Goal: Task Accomplishment & Management: Manage account settings

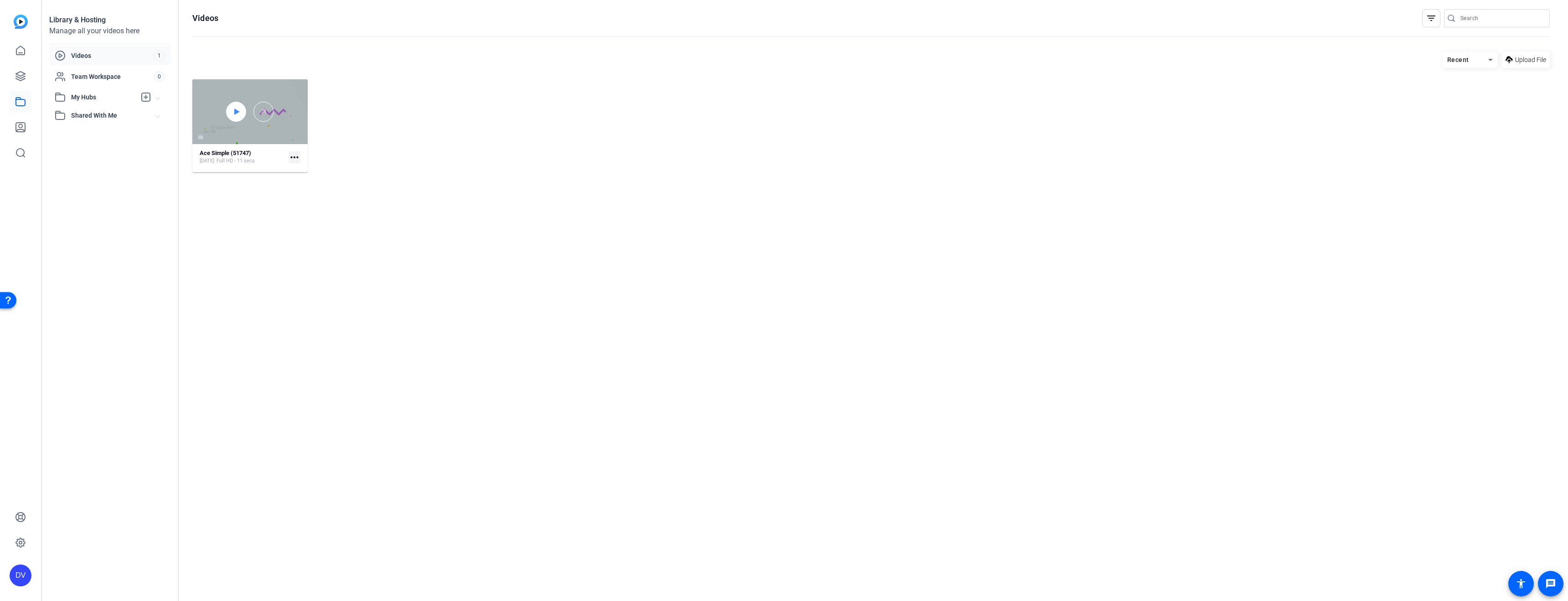
click at [244, 105] on div at bounding box center [236, 112] width 20 height 20
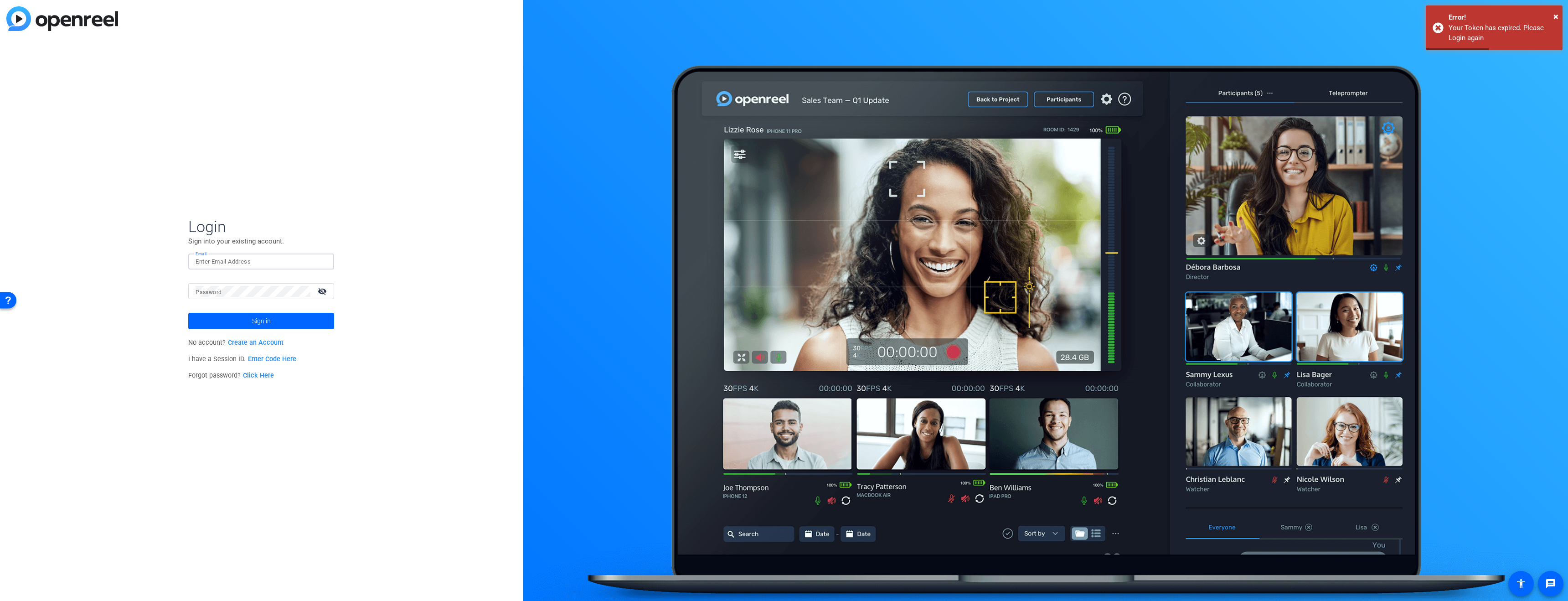
click at [263, 266] on input "Email" at bounding box center [262, 262] width 132 height 11
type input "[PERSON_NAME][EMAIL_ADDRESS][PERSON_NAME][DOMAIN_NAME]"
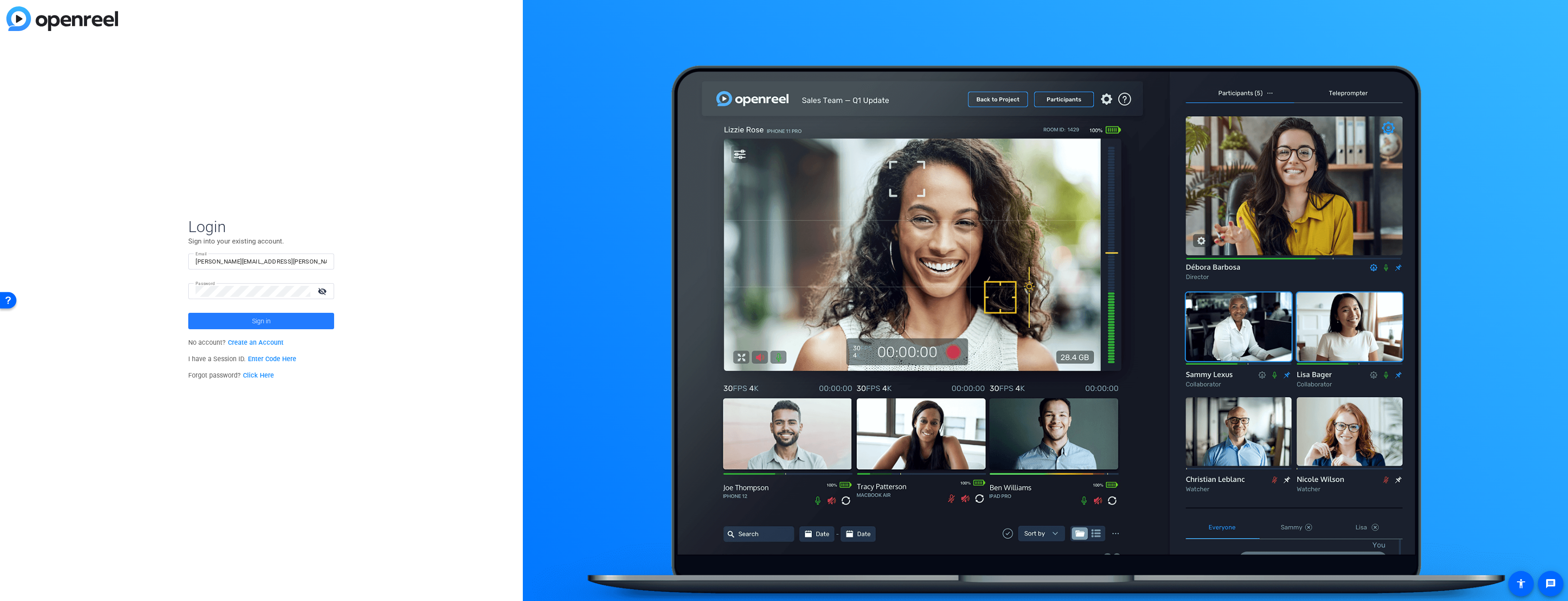
click at [307, 323] on span at bounding box center [261, 321] width 146 height 22
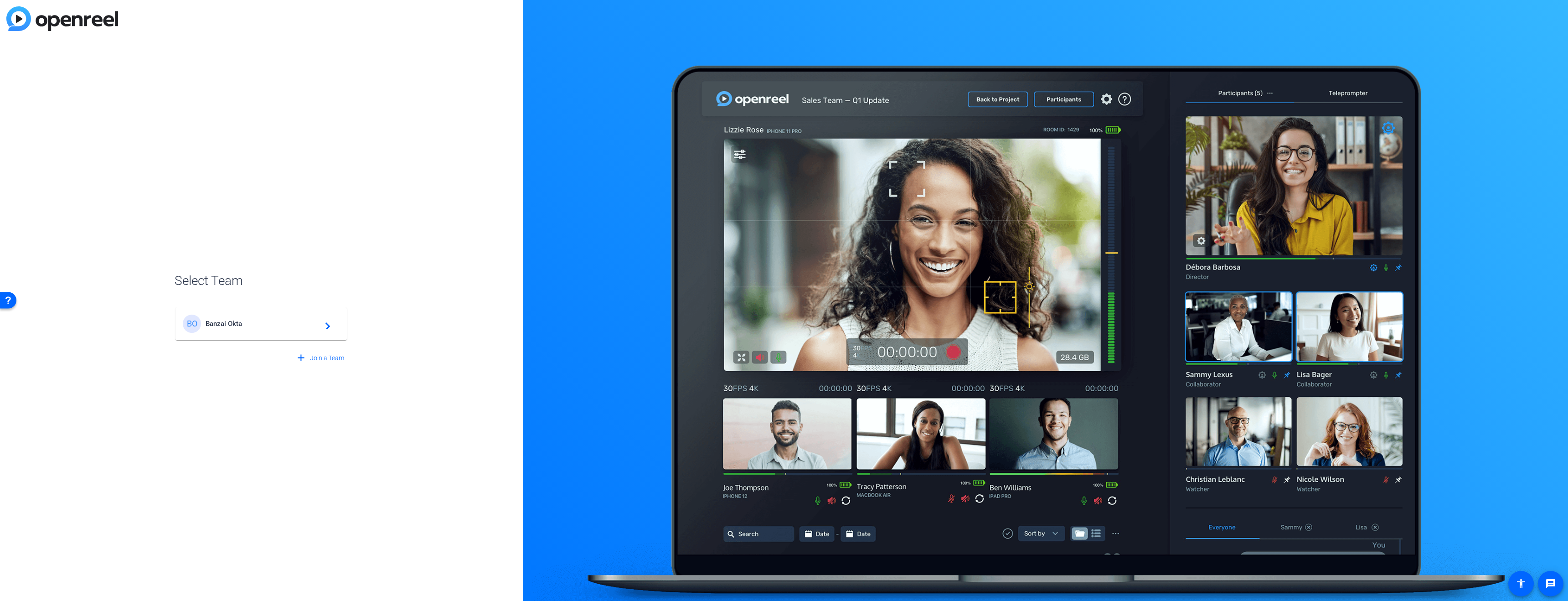
click at [268, 322] on span "Banzai Okta" at bounding box center [262, 323] width 114 height 8
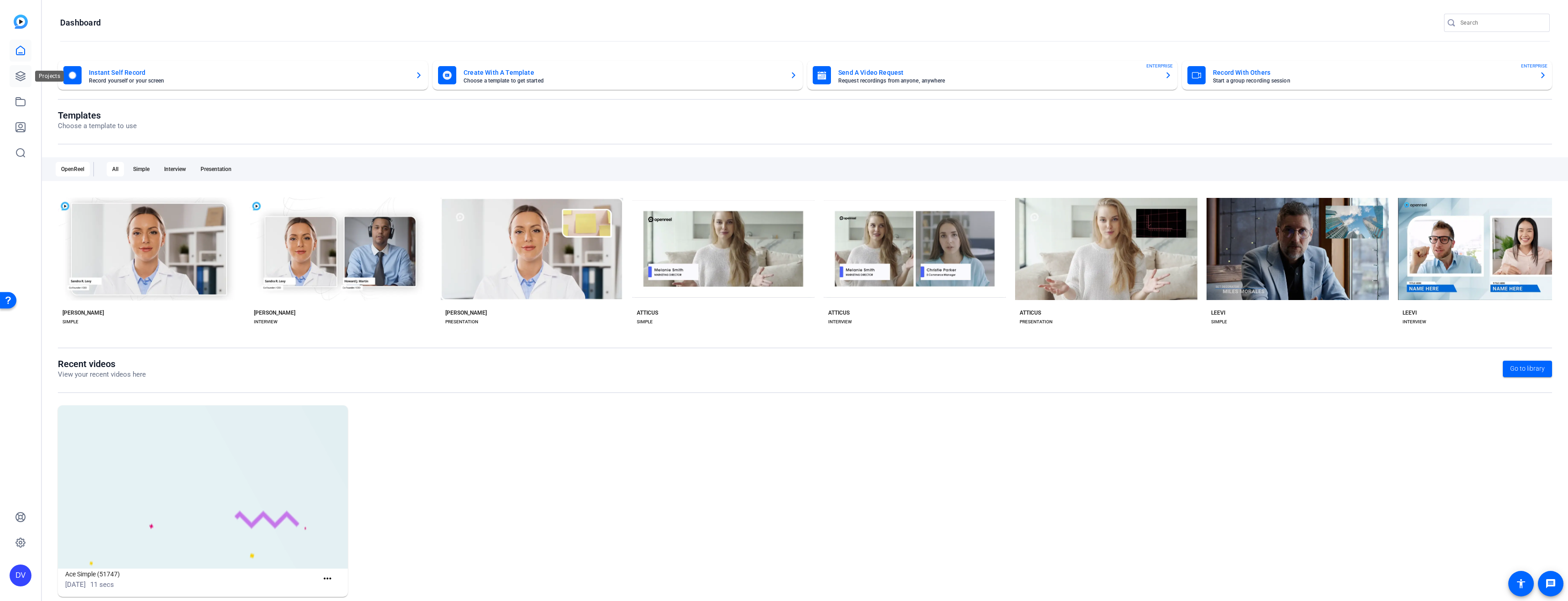
click at [16, 75] on icon at bounding box center [20, 76] width 11 height 11
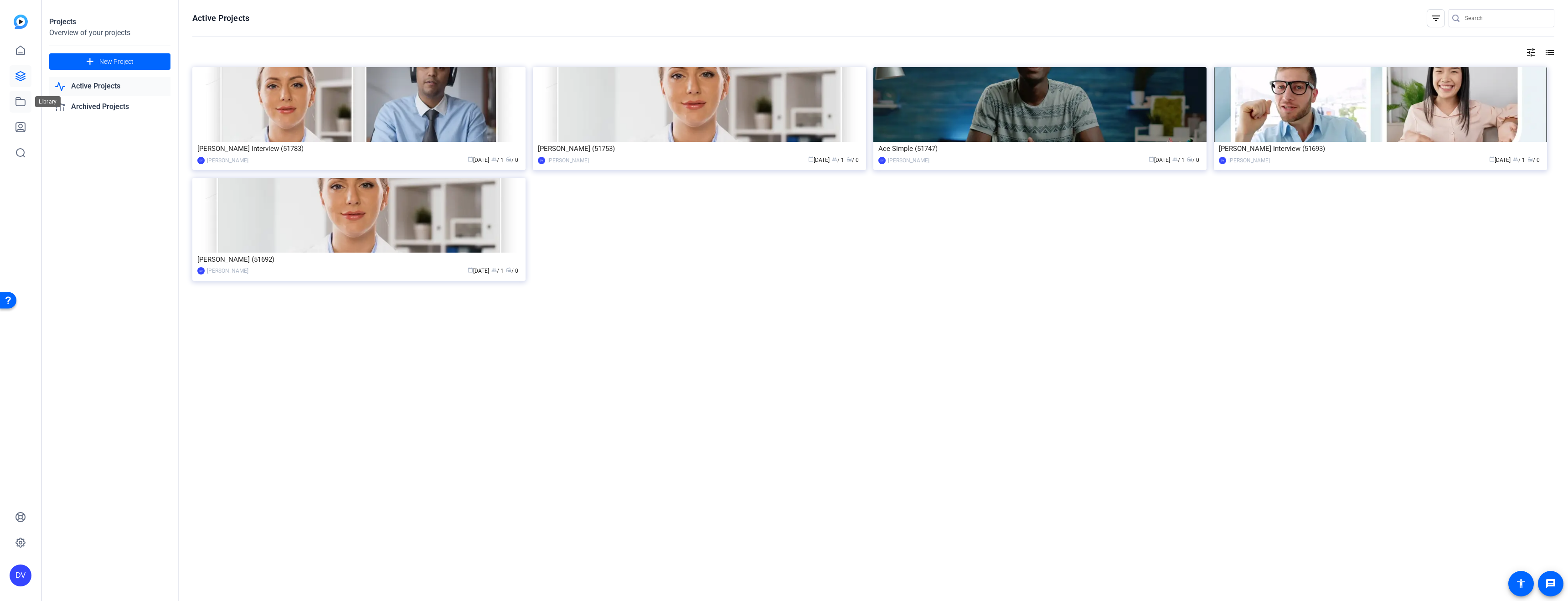
click at [24, 104] on icon at bounding box center [20, 101] width 11 height 11
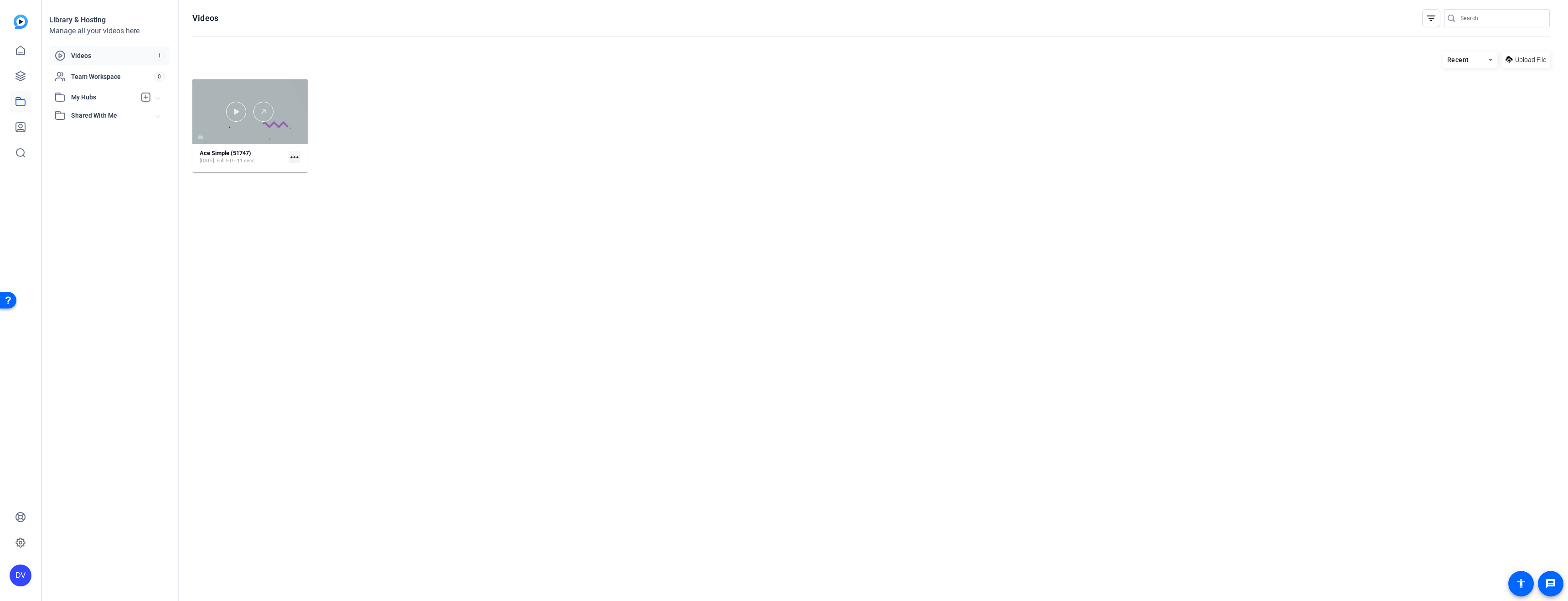
click at [276, 86] on div at bounding box center [250, 112] width 115 height 65
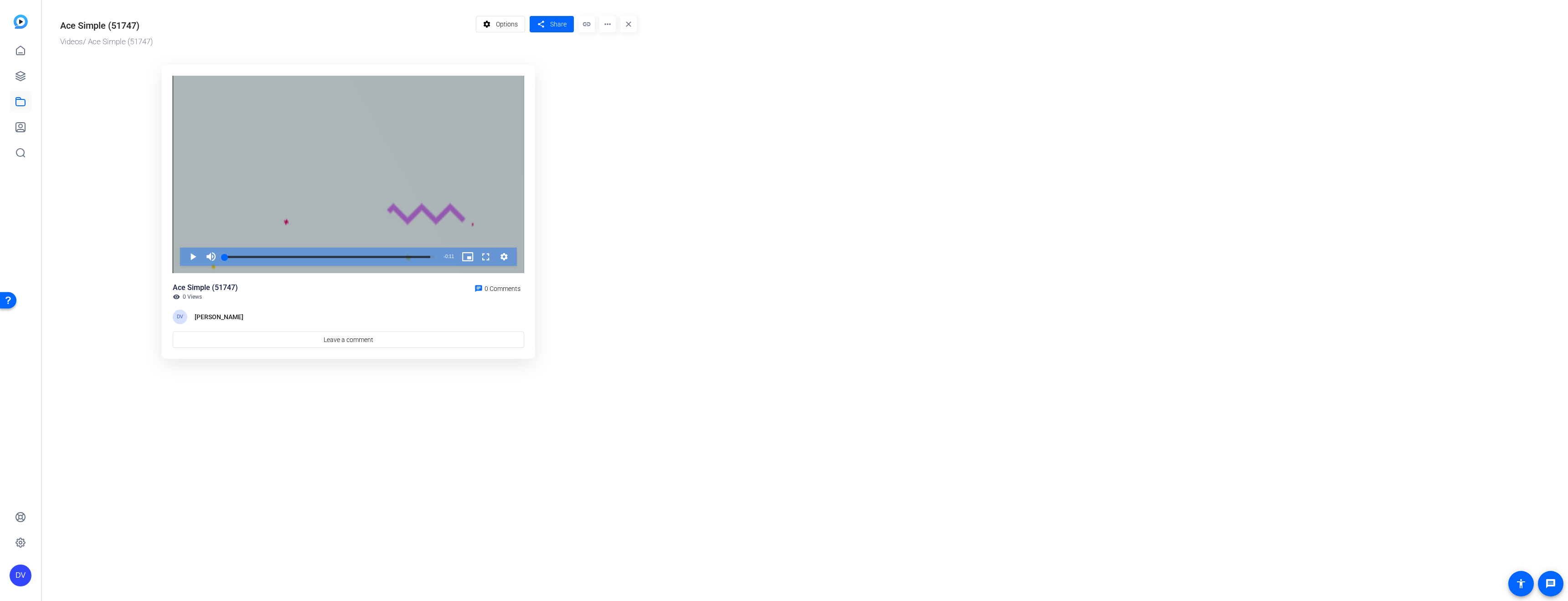
click at [431, 146] on div "Video Player" at bounding box center [349, 174] width 352 height 198
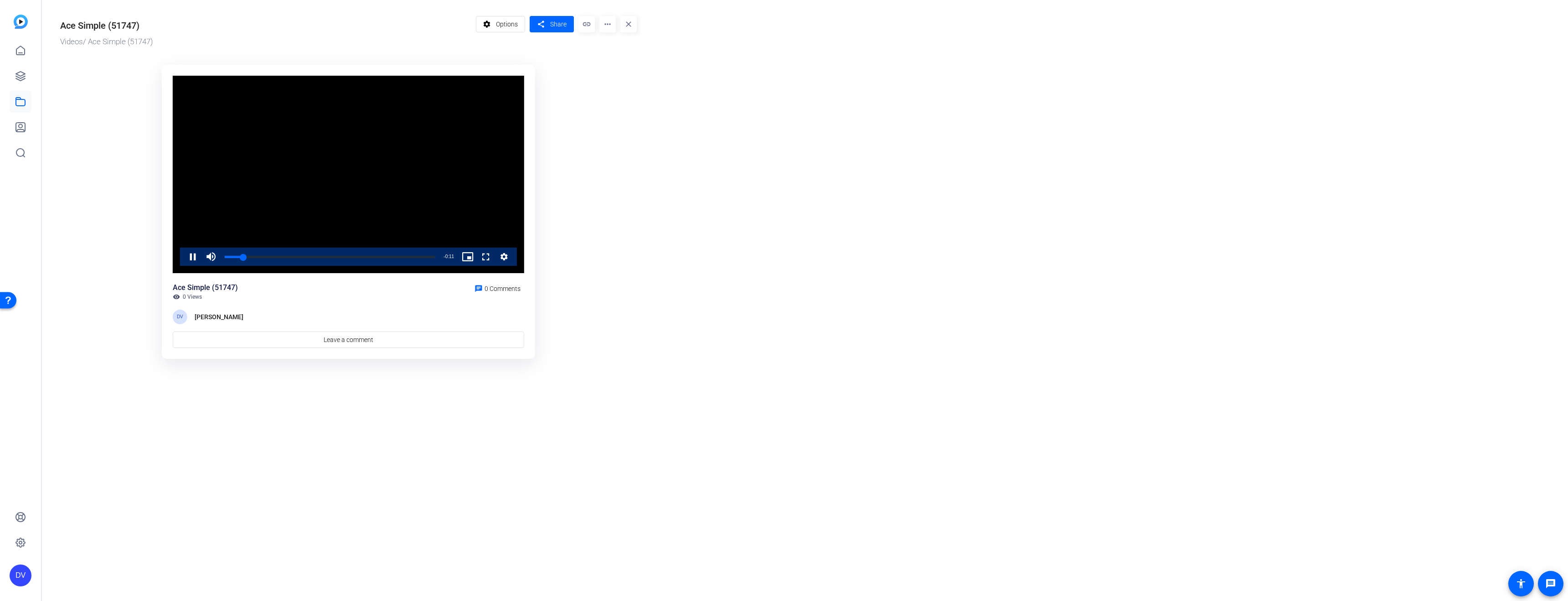
click at [431, 146] on video "Video Player" at bounding box center [349, 174] width 352 height 198
click at [610, 23] on mat-icon "more_horiz" at bounding box center [607, 24] width 16 height 16
click at [610, 23] on div at bounding box center [784, 300] width 1568 height 601
click at [27, 53] on link at bounding box center [21, 51] width 22 height 22
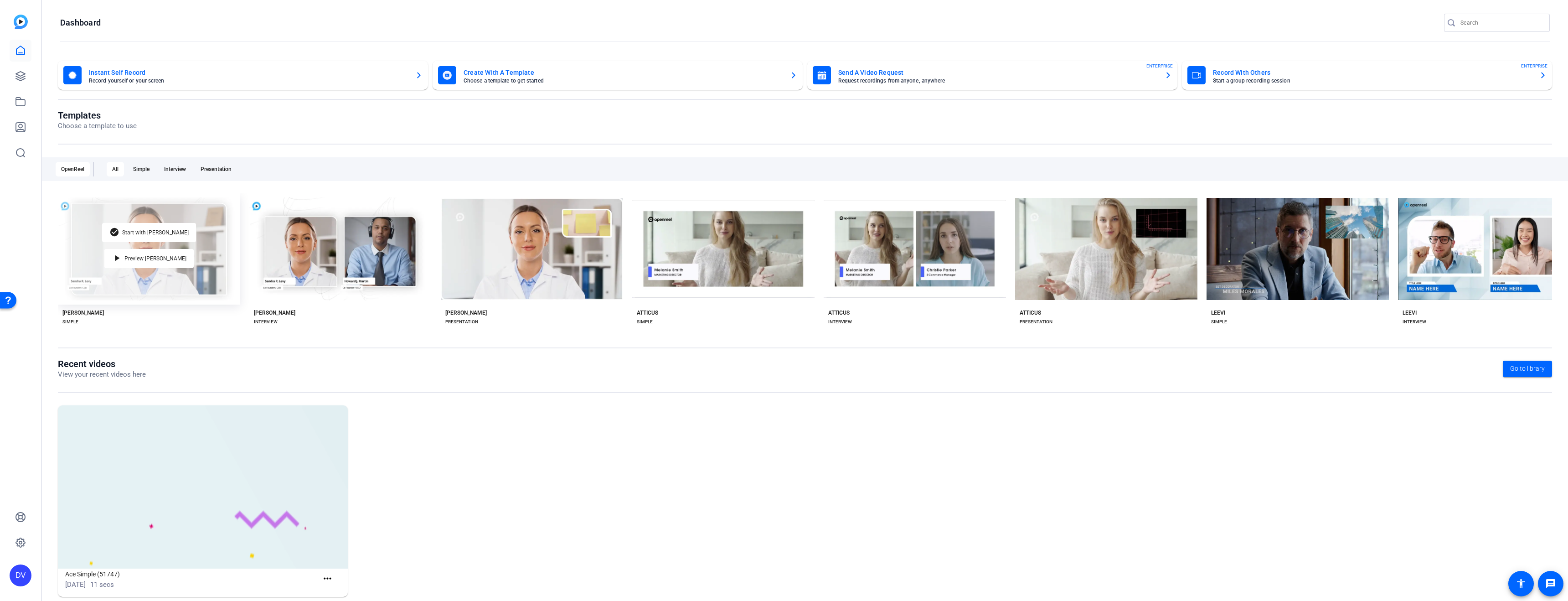
scroll to position [16, 0]
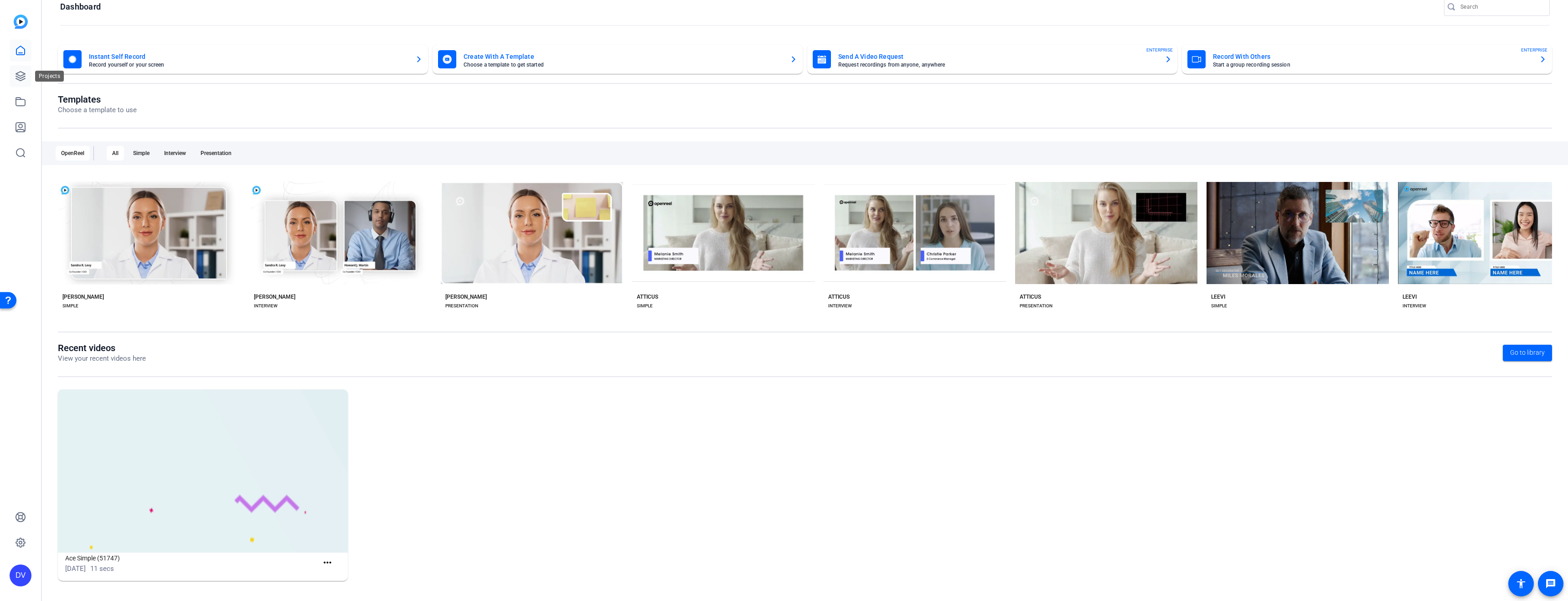
click at [26, 69] on link at bounding box center [21, 76] width 22 height 22
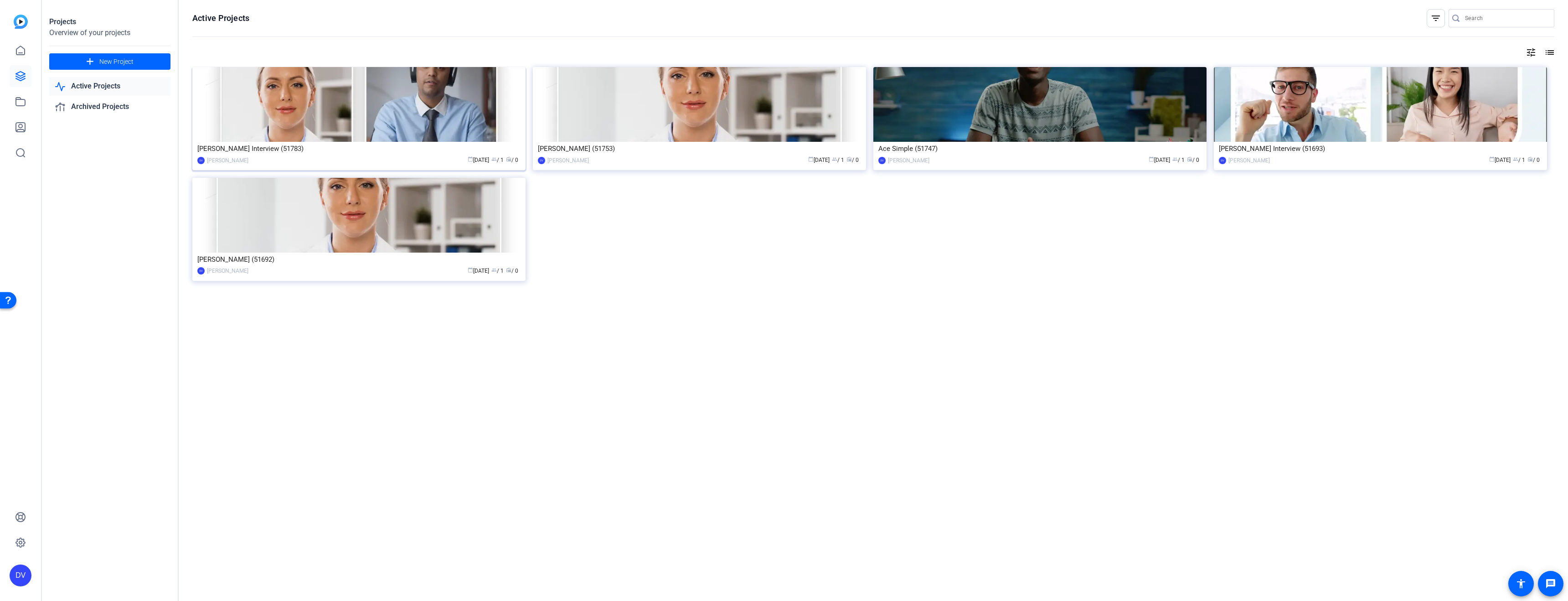
click at [473, 108] on img at bounding box center [358, 104] width 333 height 75
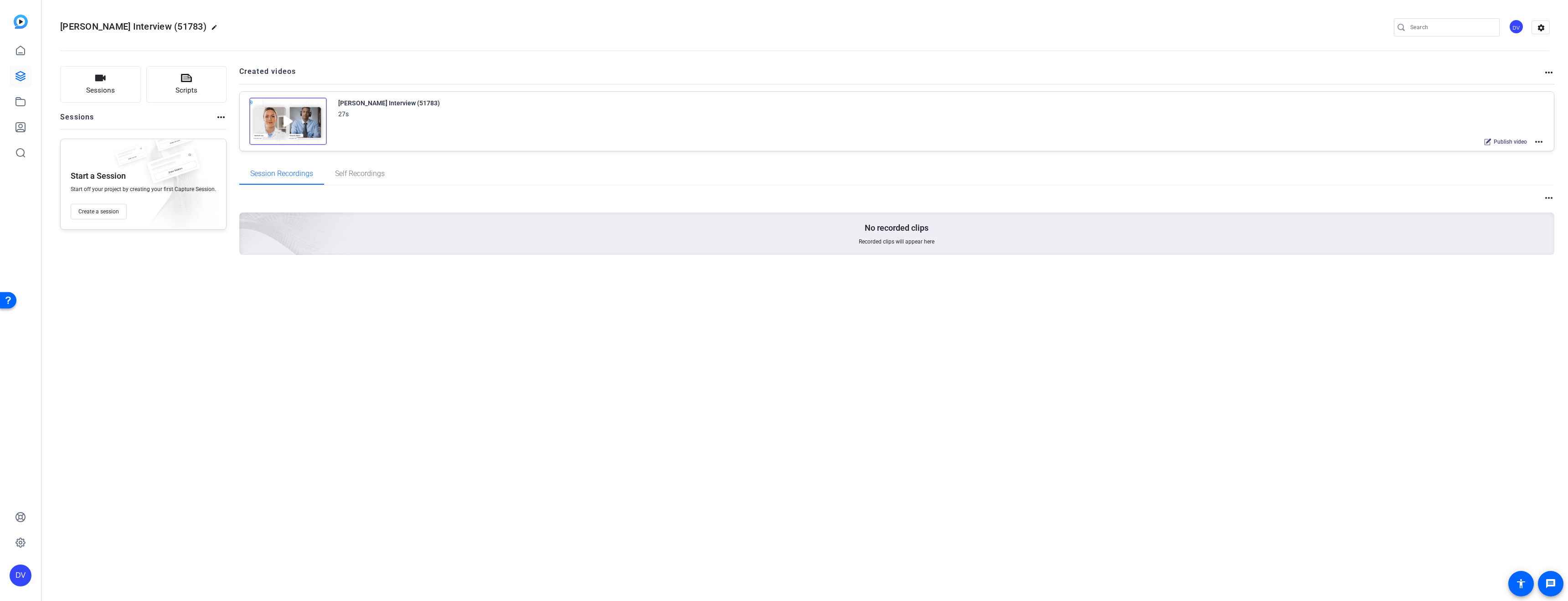
click at [1547, 69] on mat-icon "more_horiz" at bounding box center [1548, 72] width 11 height 11
click at [1547, 71] on div at bounding box center [784, 300] width 1568 height 601
click at [1532, 139] on div "Publish video more_horiz" at bounding box center [1512, 142] width 65 height 12
click at [1537, 140] on mat-icon "more_horiz" at bounding box center [1538, 141] width 11 height 11
click at [1537, 140] on div at bounding box center [784, 300] width 1568 height 601
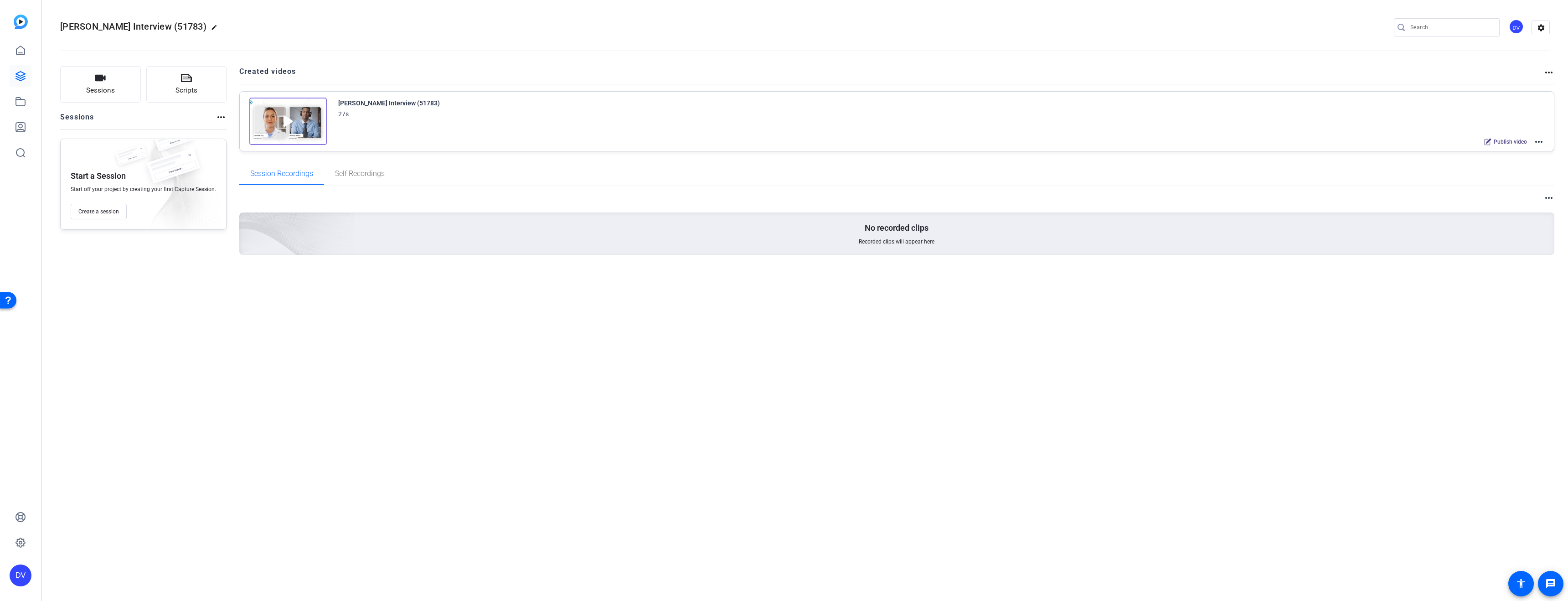
click at [217, 120] on mat-icon "more_horiz" at bounding box center [221, 117] width 11 height 11
click at [217, 120] on div at bounding box center [784, 300] width 1568 height 601
click at [1544, 194] on mat-icon "more_horiz" at bounding box center [1548, 197] width 11 height 11
drag, startPoint x: 1544, startPoint y: 194, endPoint x: 1538, endPoint y: 187, distance: 9.2
click at [1545, 194] on div at bounding box center [784, 300] width 1568 height 601
